Goal: Communication & Community: Answer question/provide support

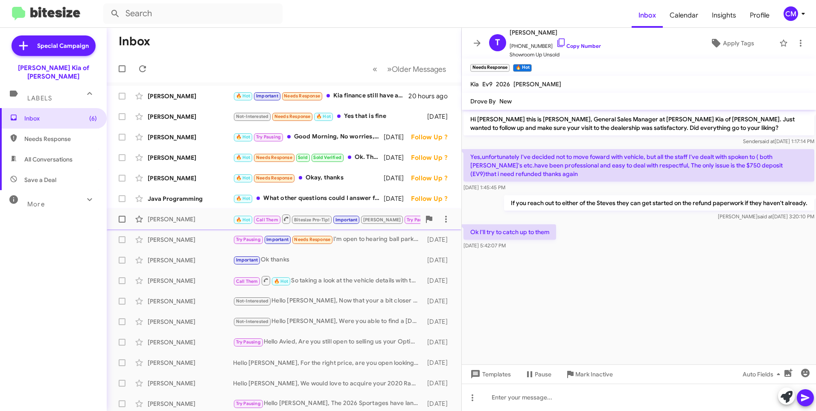
click at [210, 222] on div "[PERSON_NAME]" at bounding box center [190, 219] width 85 height 9
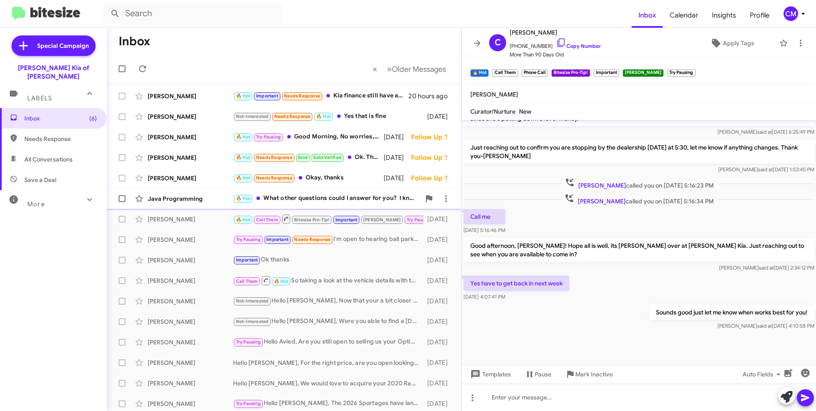
click at [198, 202] on div "Java Programming" at bounding box center [190, 198] width 85 height 9
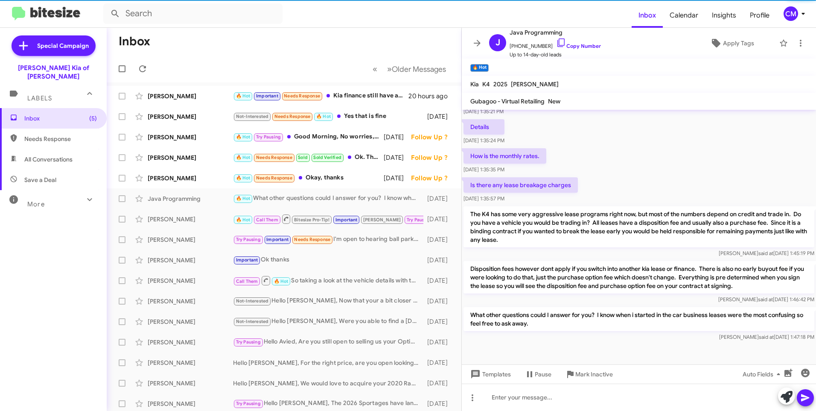
scroll to position [117, 0]
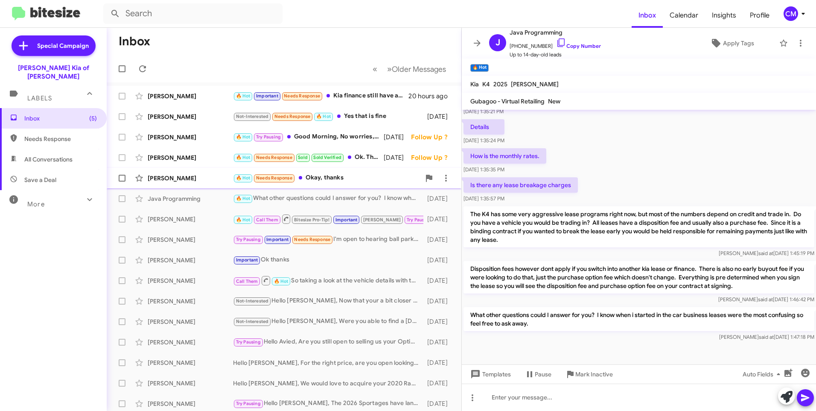
click at [161, 171] on div "[PERSON_NAME] 🔥 Hot Needs Response Okay, thanks [DATE] Follow Up ?" at bounding box center [284, 178] width 341 height 17
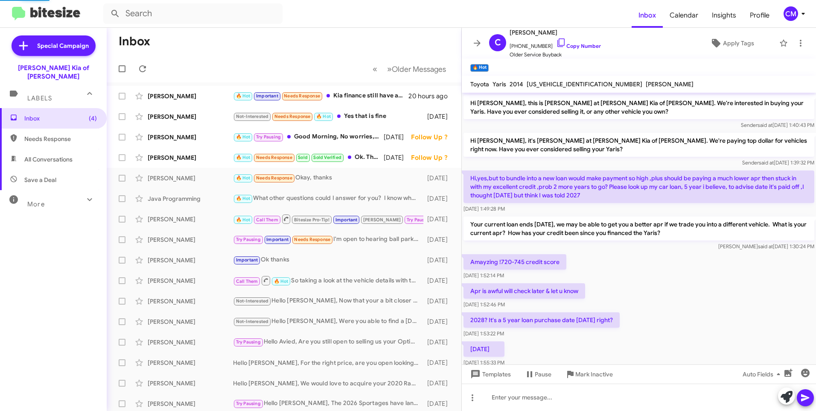
scroll to position [480, 0]
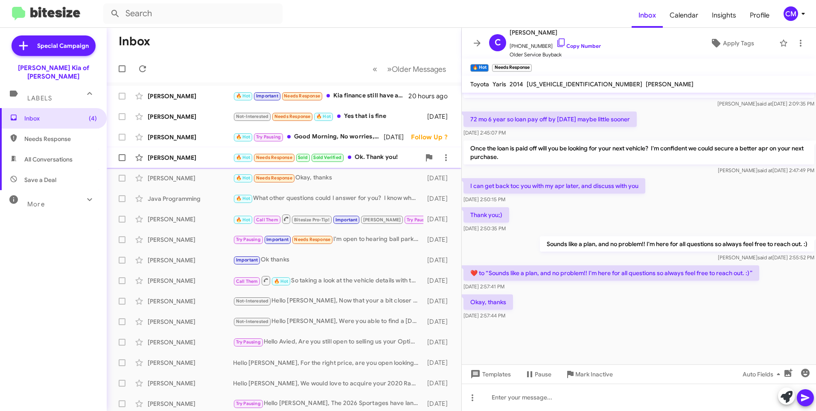
click at [207, 152] on div "[PERSON_NAME] 🔥 Hot Needs Response Sold Sold Verified Ok. Thank you! [DATE] Fol…" at bounding box center [284, 157] width 341 height 17
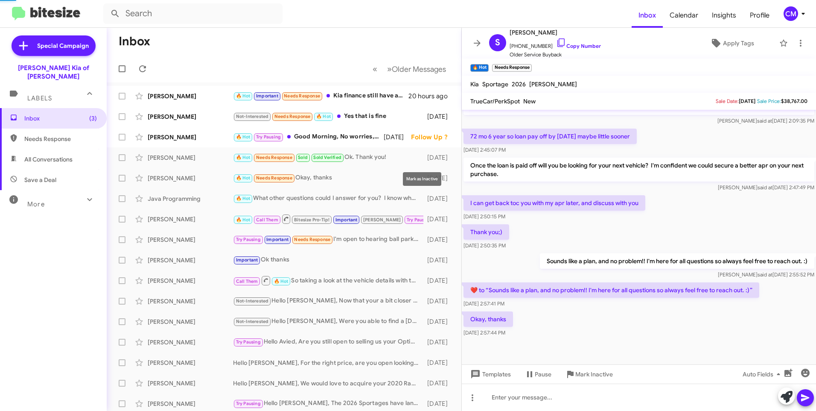
scroll to position [158, 0]
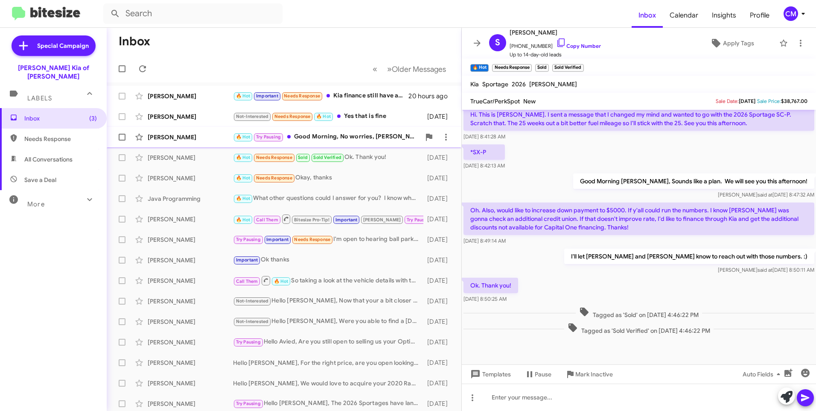
click at [203, 143] on div "[PERSON_NAME] 🔥 Hot Try Pausing Good Morning, No worries, [PERSON_NAME] is on h…" at bounding box center [284, 137] width 341 height 17
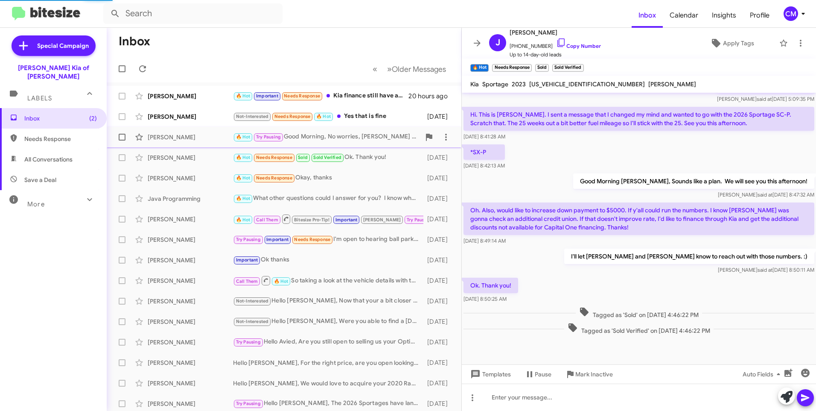
scroll to position [344, 0]
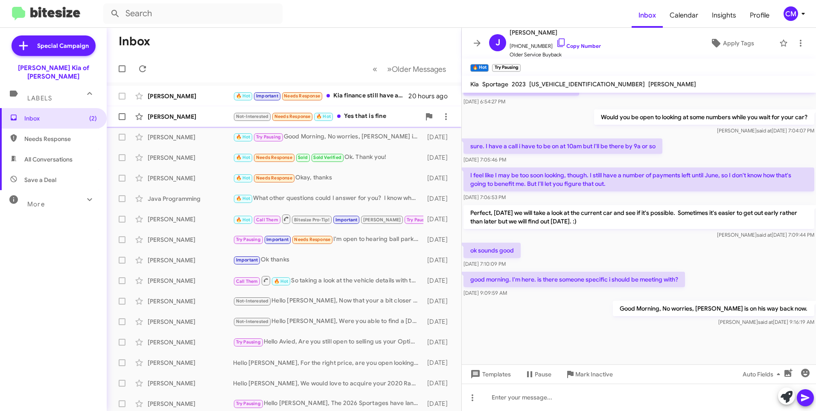
click at [184, 124] on div "[PERSON_NAME] Not-Interested Needs Response 🔥 Hot Yes that is fine [DATE]" at bounding box center [284, 116] width 341 height 17
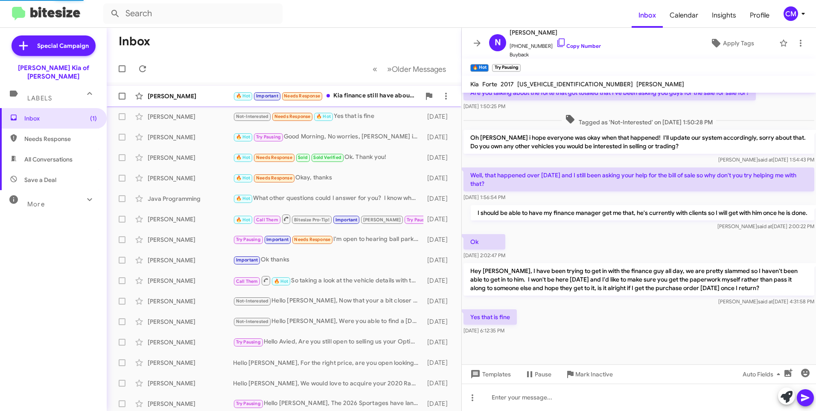
scroll to position [206, 0]
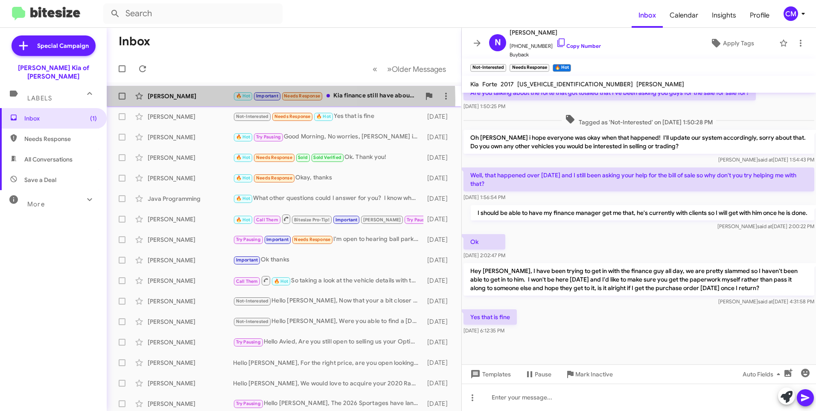
click at [189, 100] on div "[PERSON_NAME] 🔥 Hot Important Needs Response Kia finance still have about 11,00…" at bounding box center [284, 96] width 341 height 17
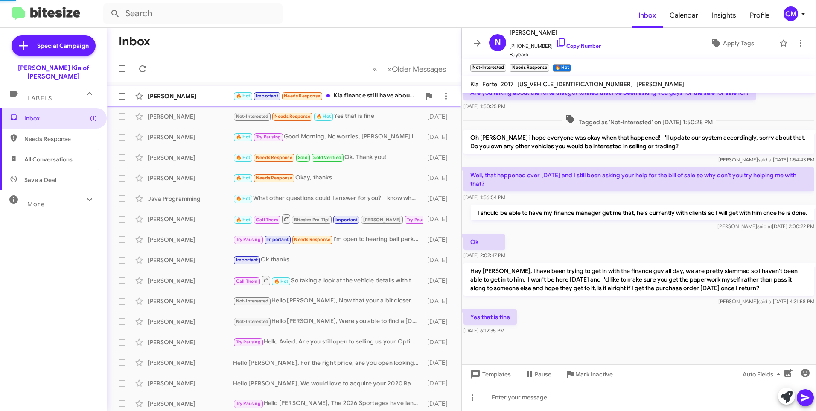
scroll to position [454, 0]
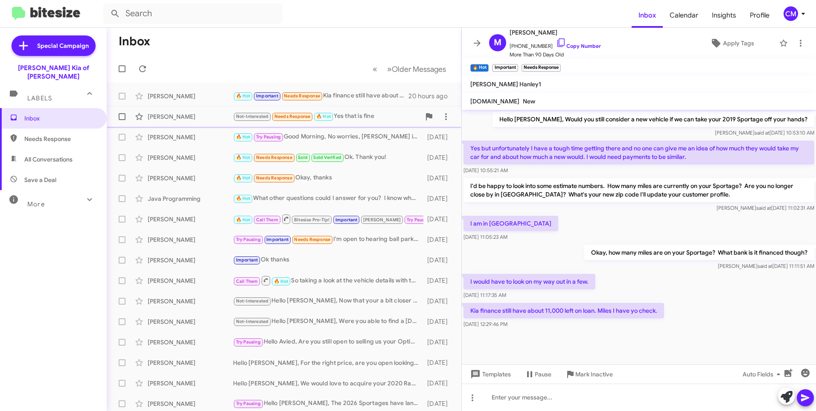
click at [189, 112] on div "[PERSON_NAME] Not-Interested Needs Response 🔥 Hot Yes that is fine [DATE]" at bounding box center [284, 116] width 341 height 17
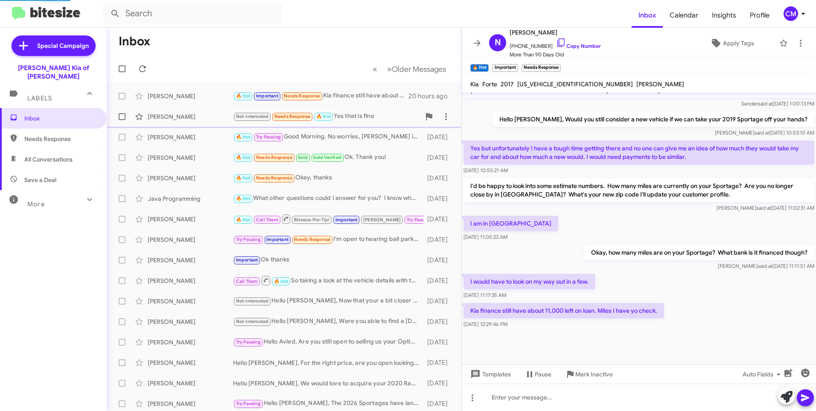
scroll to position [206, 0]
